Goal: Information Seeking & Learning: Find specific fact

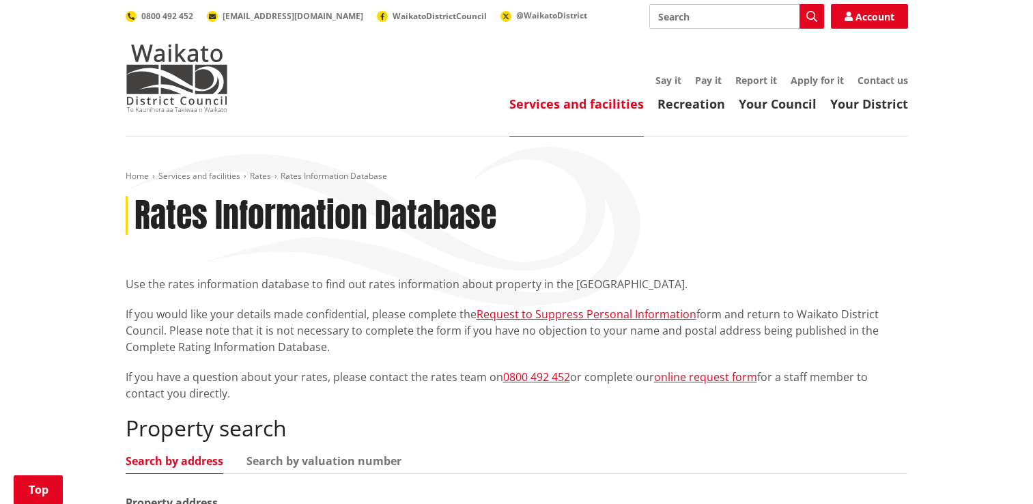
scroll to position [273, 0]
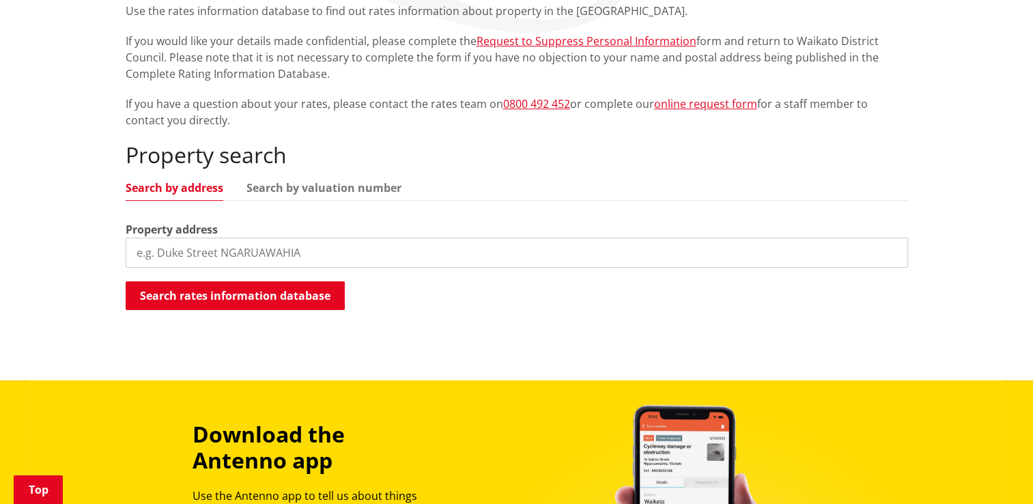
click at [187, 259] on input "search" at bounding box center [517, 253] width 782 height 30
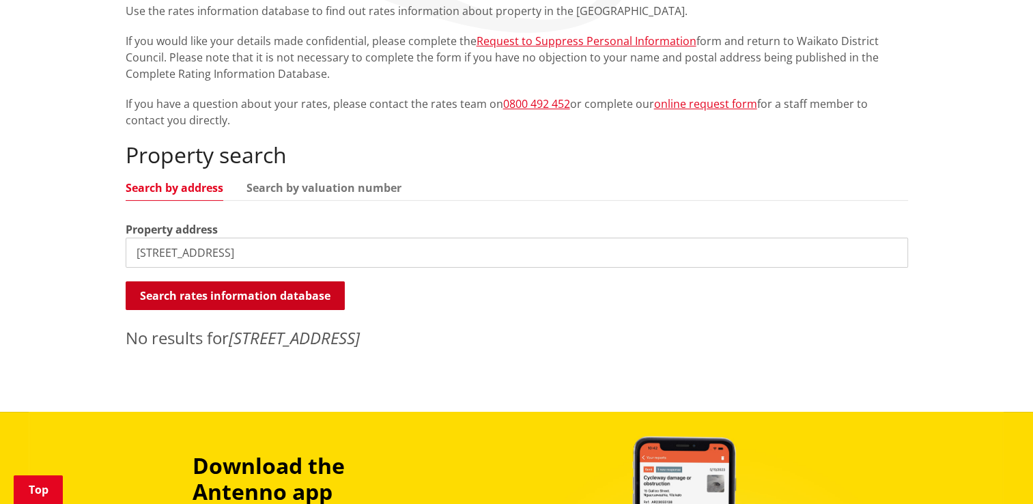
click at [195, 304] on button "Search rates information database" at bounding box center [235, 295] width 219 height 29
click at [257, 256] on input "635 otorohea trig road" at bounding box center [517, 253] width 782 height 30
click at [191, 255] on input "635 otorohea trig road" at bounding box center [517, 253] width 782 height 30
type input "635 otorohaea trig road"
click at [246, 291] on button "Search rates information database" at bounding box center [235, 295] width 219 height 29
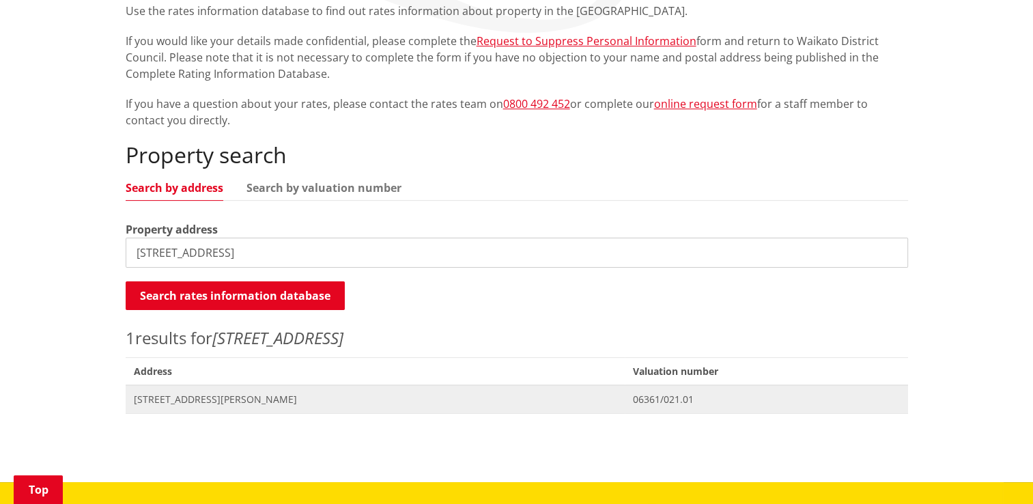
click at [221, 397] on span "[STREET_ADDRESS][PERSON_NAME]" at bounding box center [375, 400] width 483 height 14
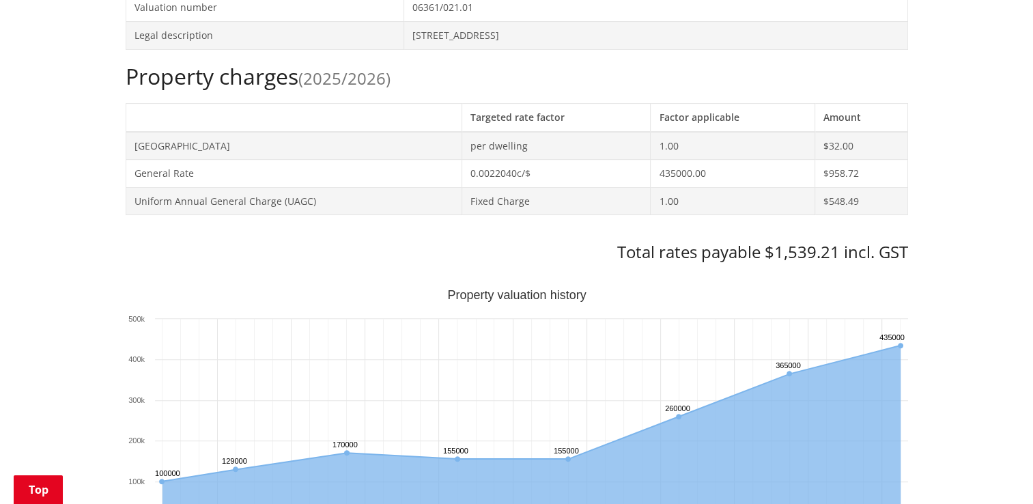
scroll to position [614, 0]
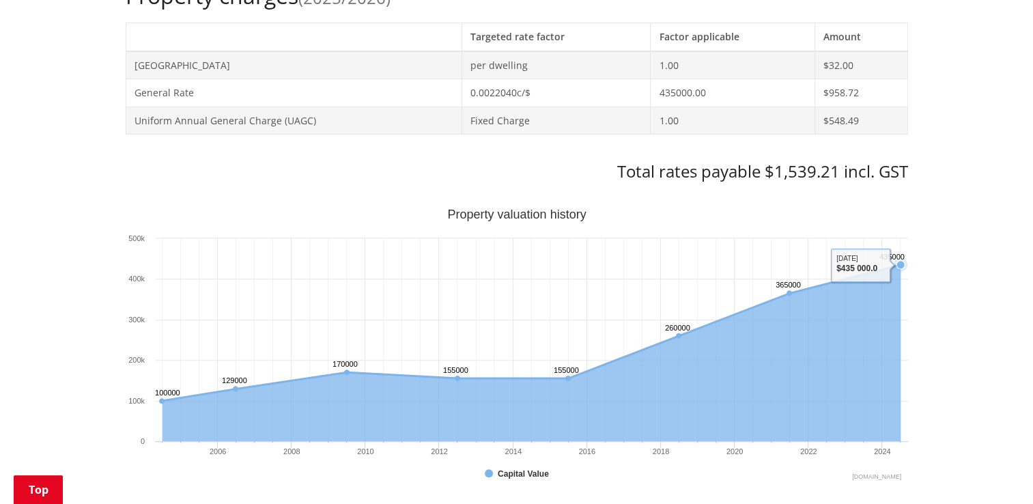
click at [901, 261] on icon "Sunday, Jun 30, 12:00, 435,000. Capital Value." at bounding box center [900, 265] width 8 height 8
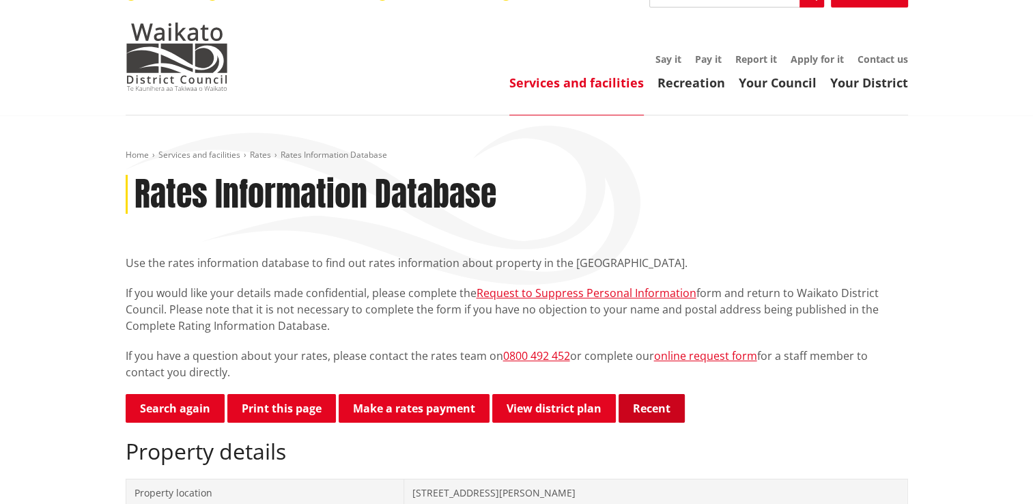
scroll to position [0, 0]
